Goal: Navigation & Orientation: Understand site structure

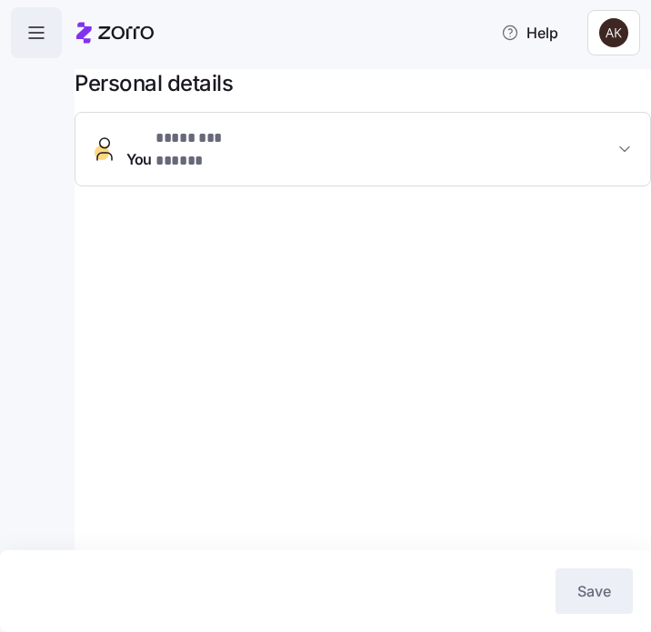
click at [37, 22] on icon "button" at bounding box center [36, 33] width 22 height 22
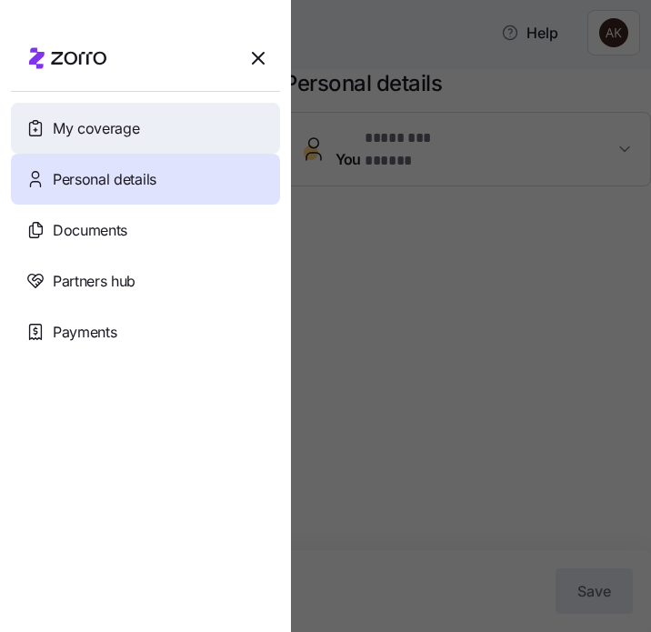
click at [84, 135] on span "My coverage" at bounding box center [96, 128] width 86 height 23
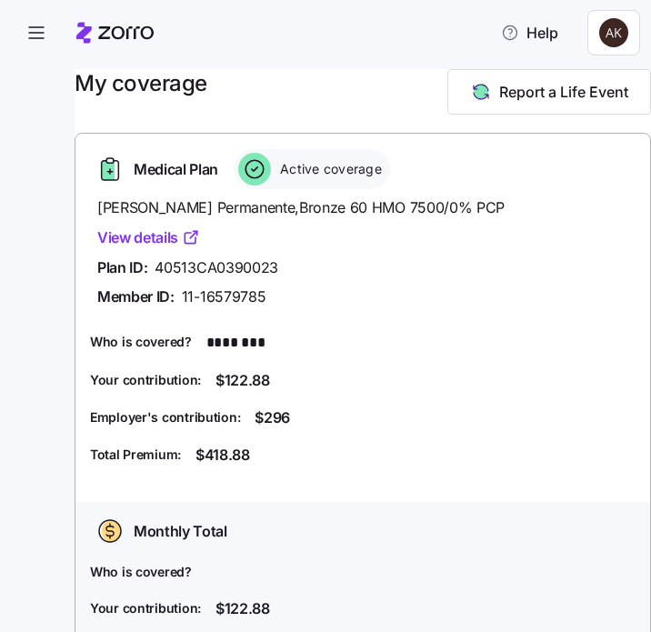
click at [163, 243] on link "View details" at bounding box center [148, 238] width 103 height 23
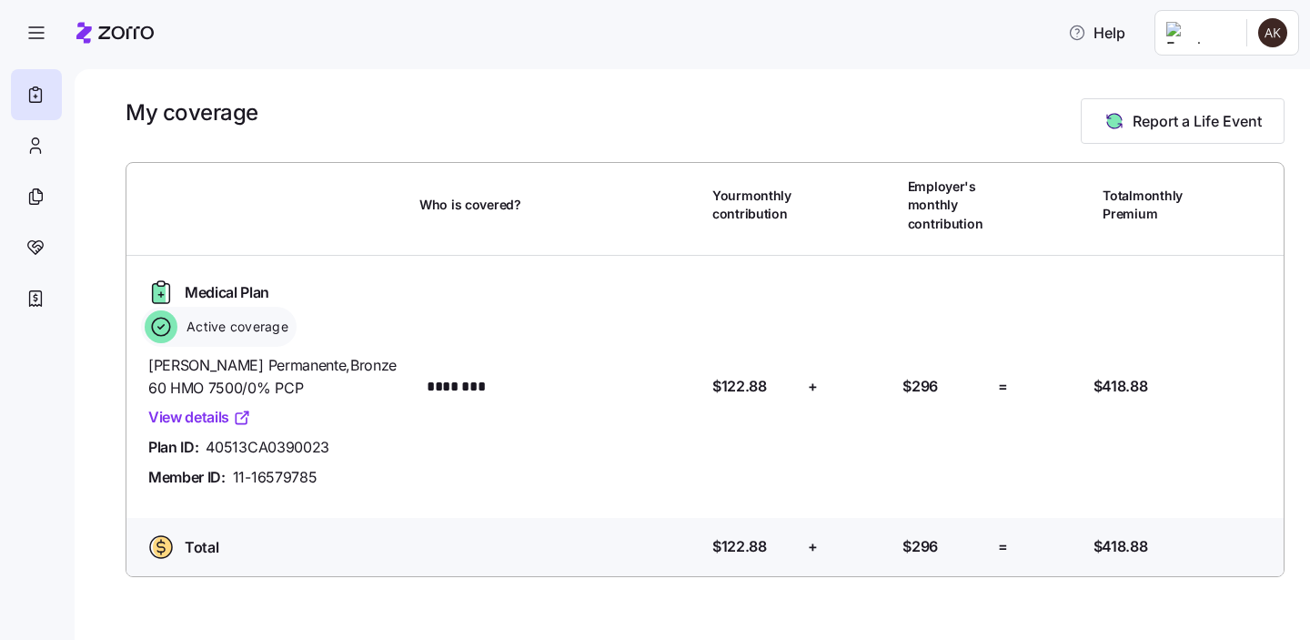
click at [255, 318] on span "Active coverage" at bounding box center [234, 327] width 107 height 18
click at [651, 536] on div "Who is covered?" at bounding box center [562, 546] width 286 height 37
click at [38, 156] on icon at bounding box center [35, 146] width 20 height 22
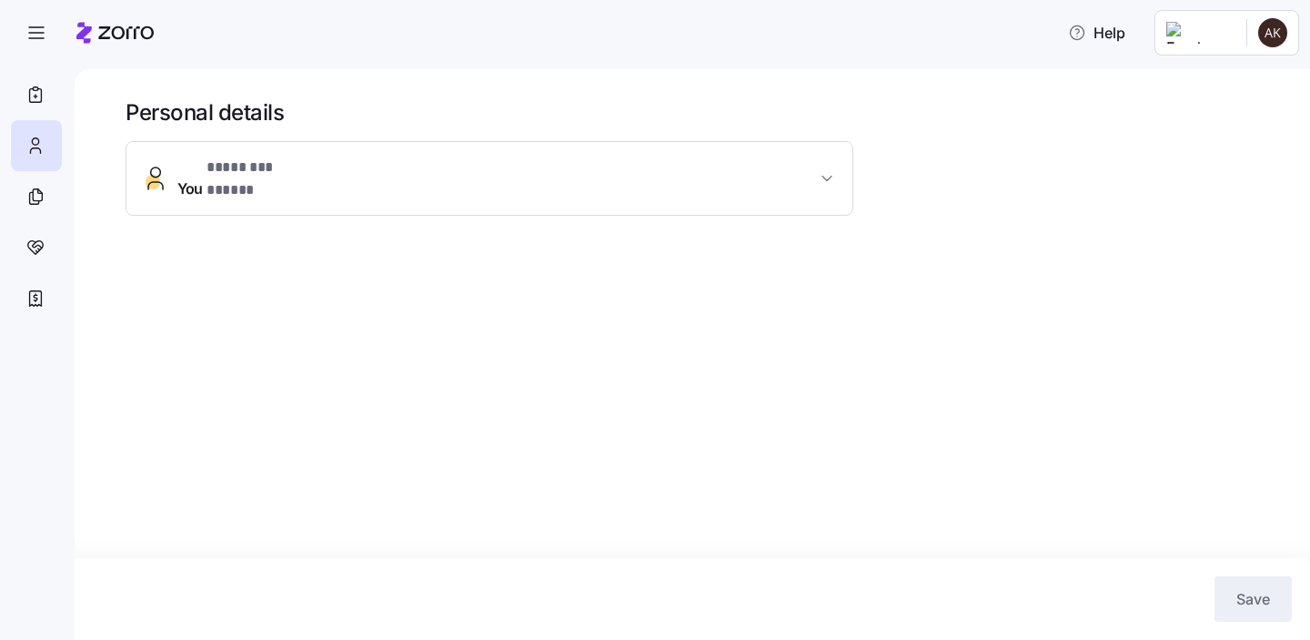
click at [228, 177] on span "* ******** ***** *" at bounding box center [265, 167] width 117 height 23
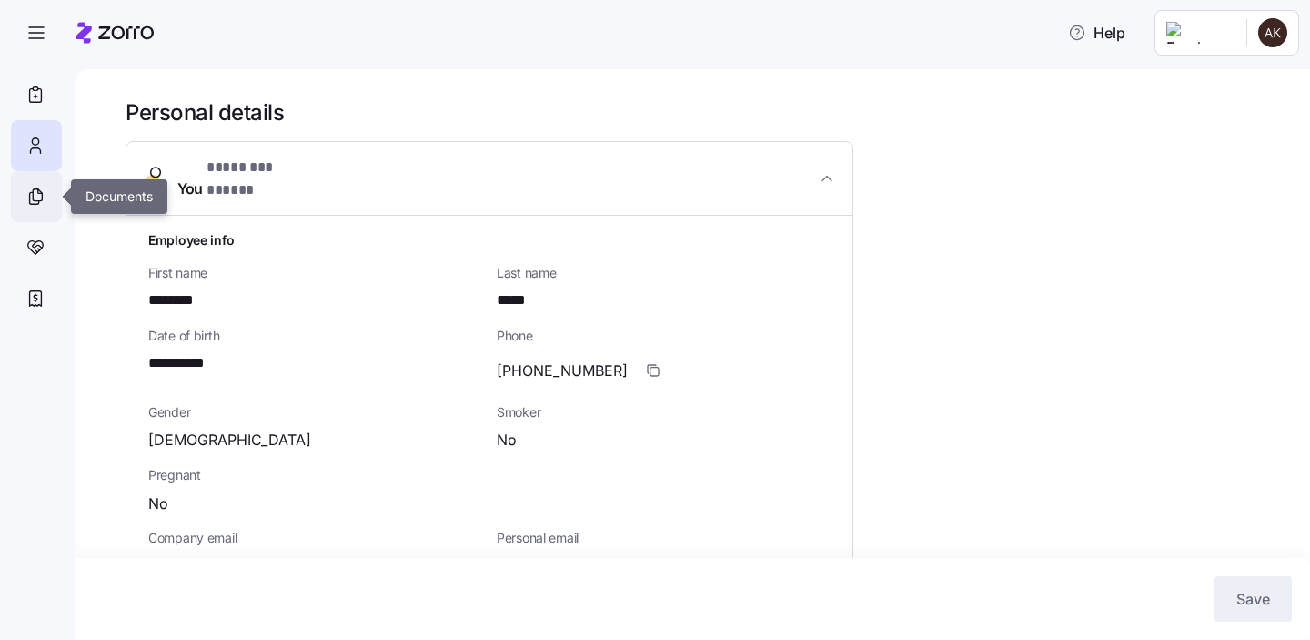
click at [42, 197] on icon at bounding box center [37, 195] width 9 height 12
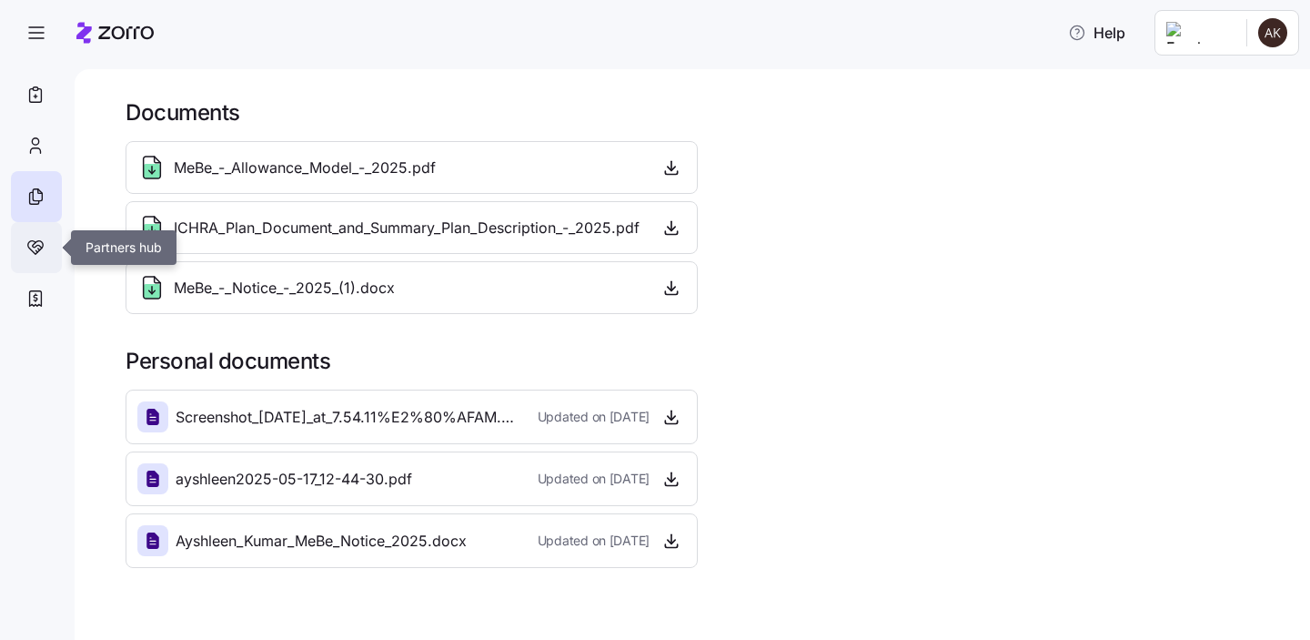
click at [35, 243] on icon at bounding box center [35, 248] width 20 height 22
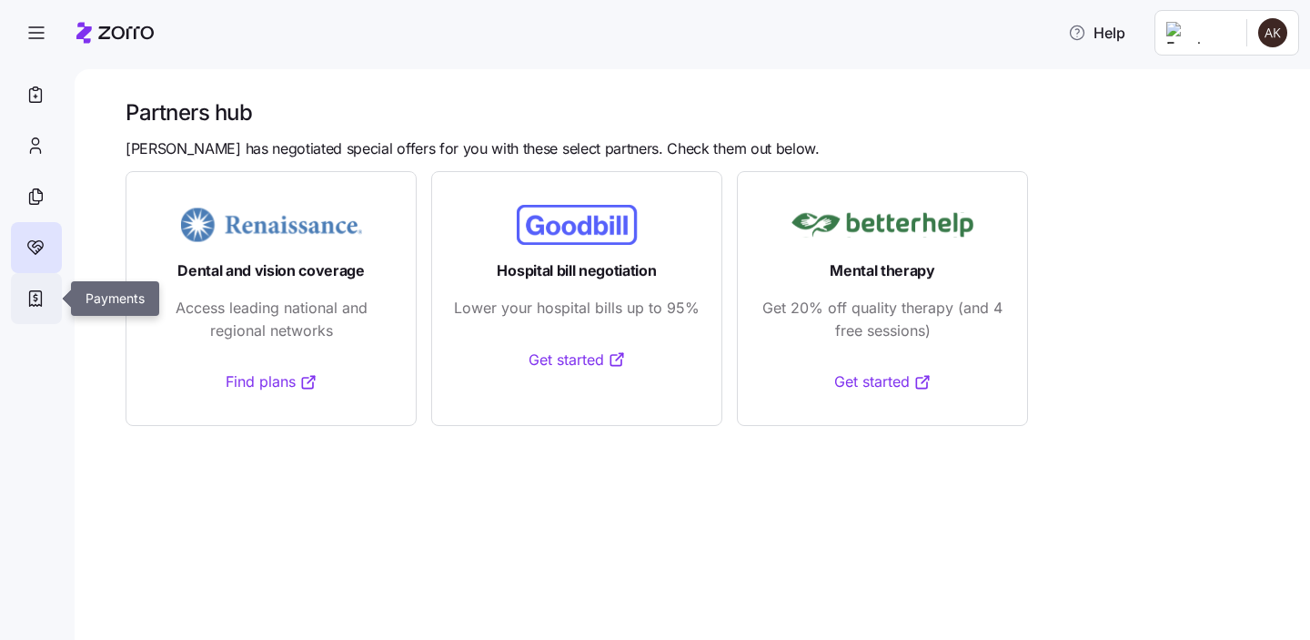
click at [39, 307] on icon at bounding box center [35, 299] width 20 height 22
